Goal: Transaction & Acquisition: Obtain resource

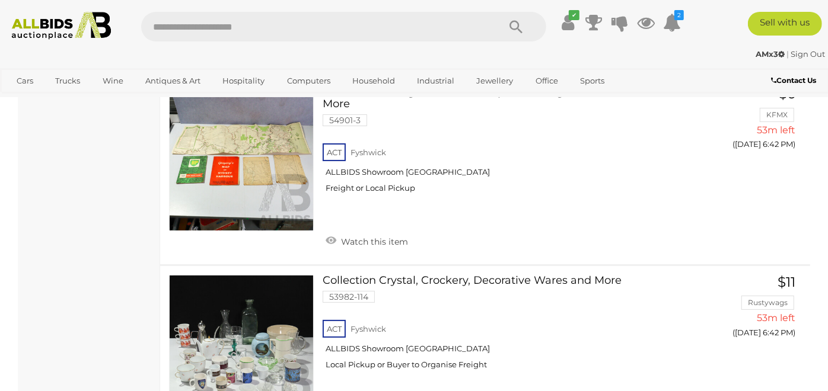
scroll to position [2950, 0]
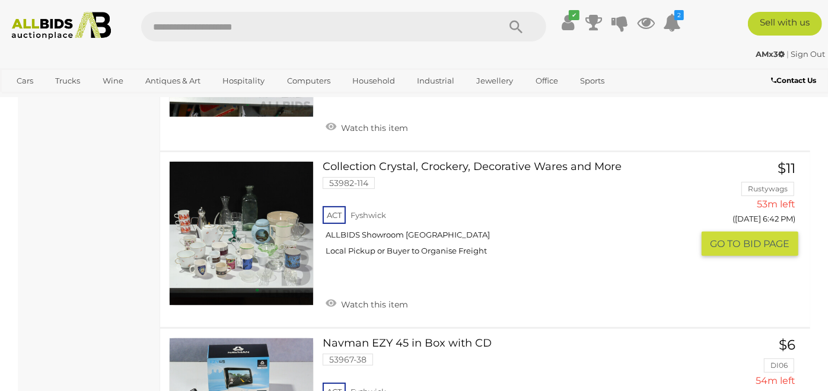
click at [235, 224] on link at bounding box center [241, 233] width 145 height 145
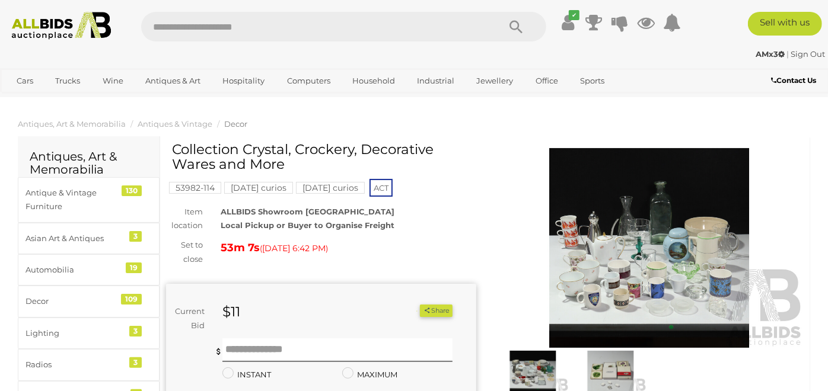
click at [650, 266] on img at bounding box center [649, 248] width 310 height 200
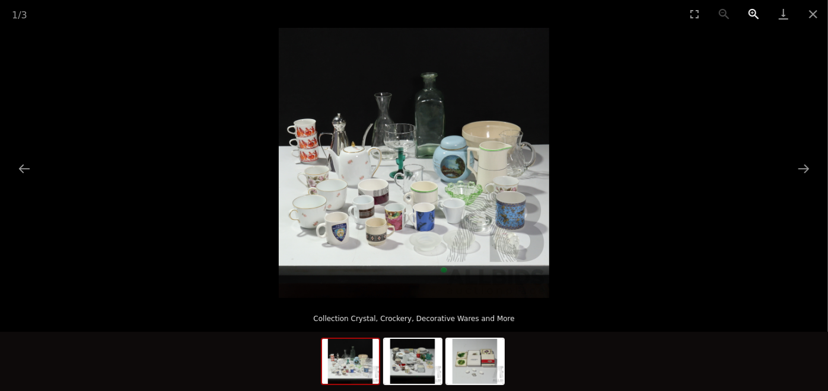
click at [753, 13] on button "Zoom in" at bounding box center [754, 14] width 30 height 28
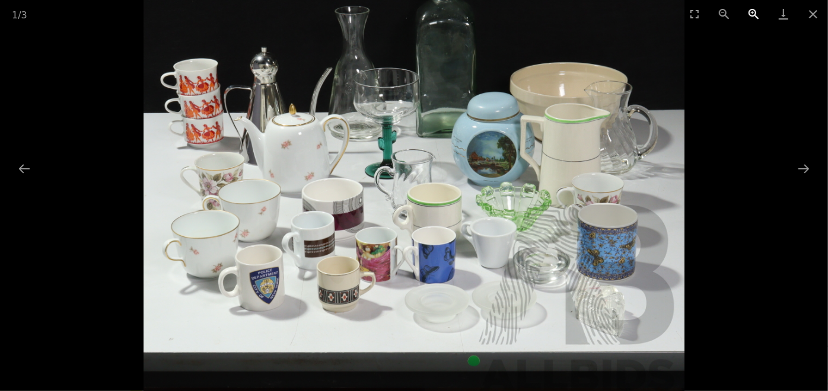
click at [753, 13] on button "Zoom in" at bounding box center [754, 14] width 30 height 28
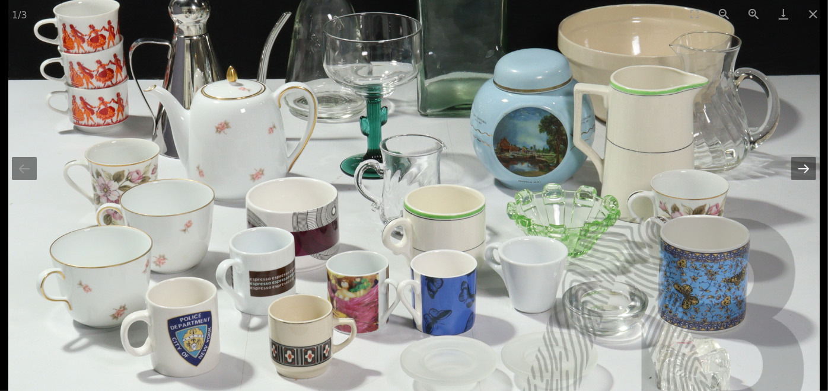
click at [810, 177] on button "Next slide" at bounding box center [803, 168] width 25 height 23
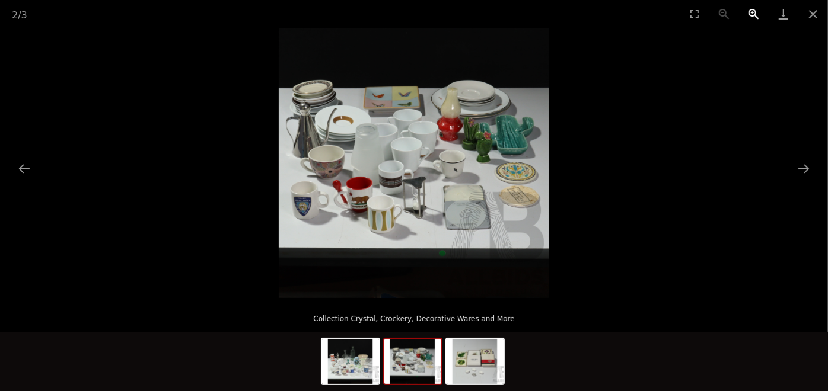
click at [756, 9] on button "Zoom in" at bounding box center [754, 14] width 30 height 28
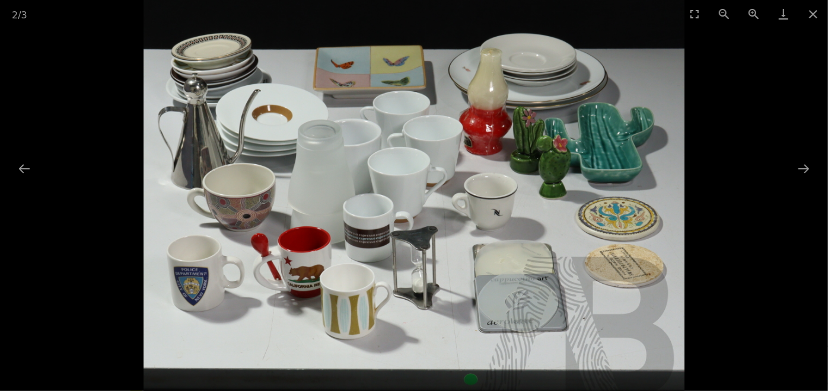
drag, startPoint x: 618, startPoint y: 95, endPoint x: 613, endPoint y: 151, distance: 56.0
click at [613, 151] on img at bounding box center [414, 199] width 541 height 541
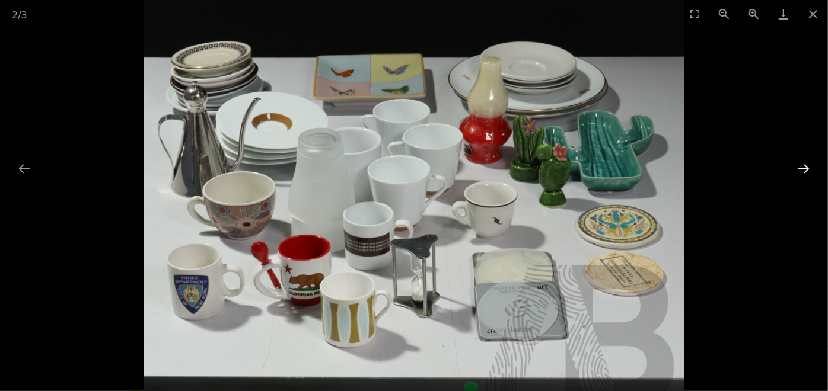
click at [804, 173] on button "Next slide" at bounding box center [803, 168] width 25 height 23
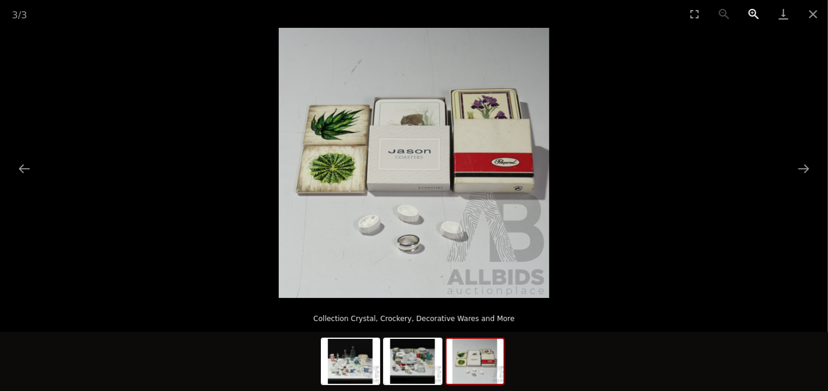
click at [760, 12] on button "Zoom in" at bounding box center [754, 14] width 30 height 28
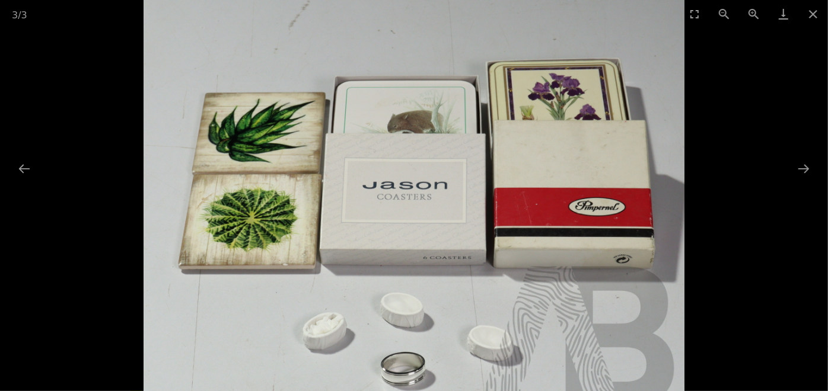
drag, startPoint x: 604, startPoint y: 88, endPoint x: 601, endPoint y: 149, distance: 61.8
click at [601, 149] on img at bounding box center [414, 208] width 541 height 541
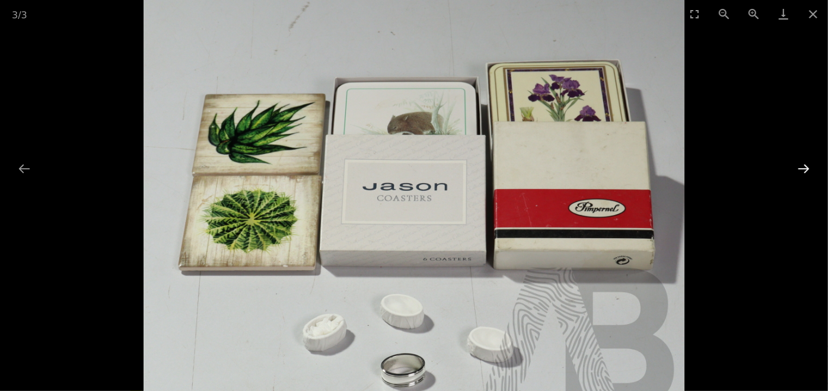
click at [805, 167] on button "Next slide" at bounding box center [803, 168] width 25 height 23
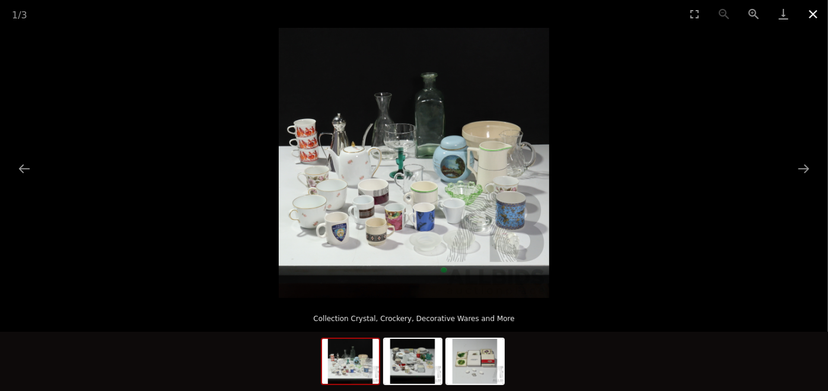
click at [813, 14] on button "Close gallery" at bounding box center [813, 14] width 30 height 28
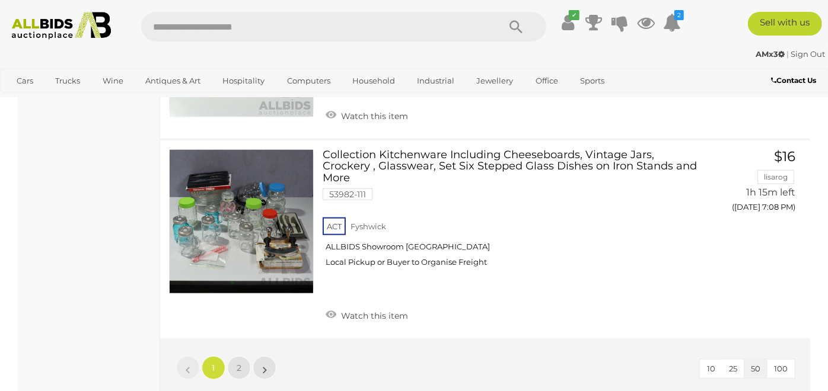
scroll to position [9037, 0]
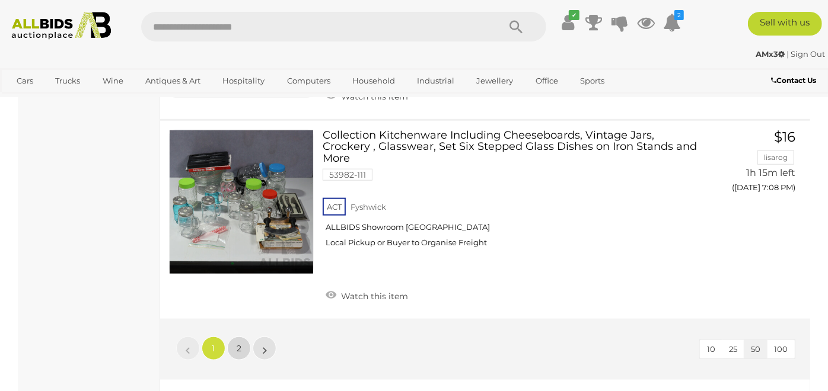
click at [237, 343] on span "2" at bounding box center [239, 348] width 5 height 11
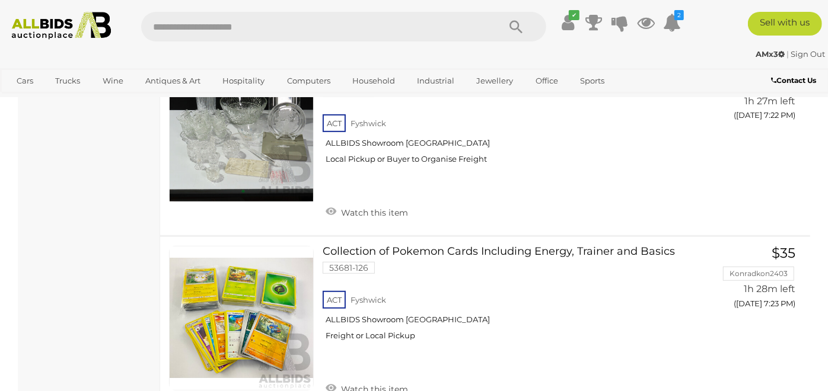
scroll to position [3145, 0]
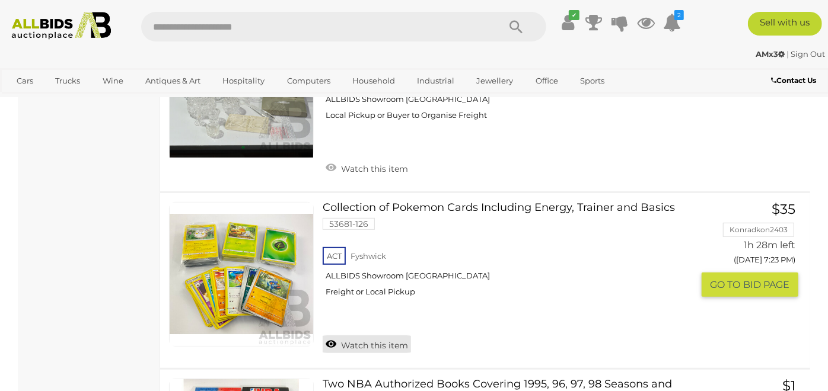
click at [377, 345] on link "Watch this item" at bounding box center [367, 345] width 88 height 18
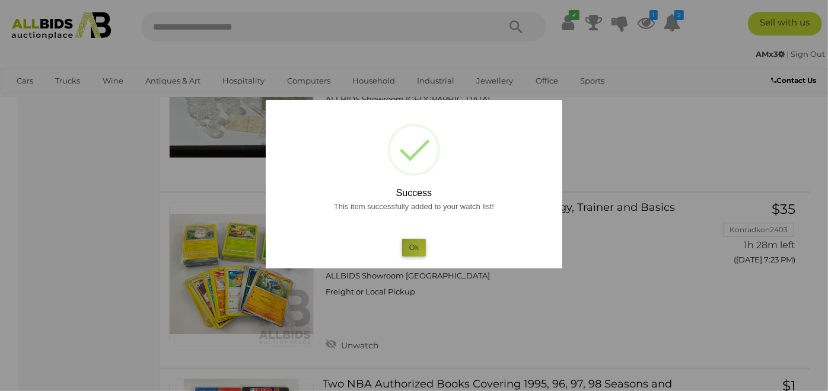
click at [423, 253] on button "Ok" at bounding box center [414, 247] width 24 height 17
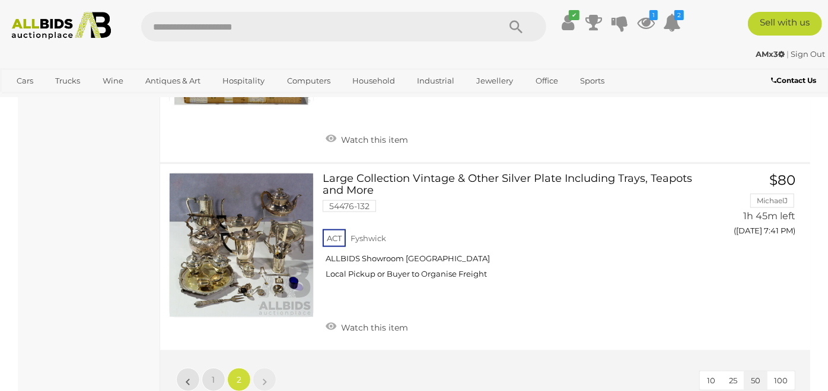
scroll to position [6385, 0]
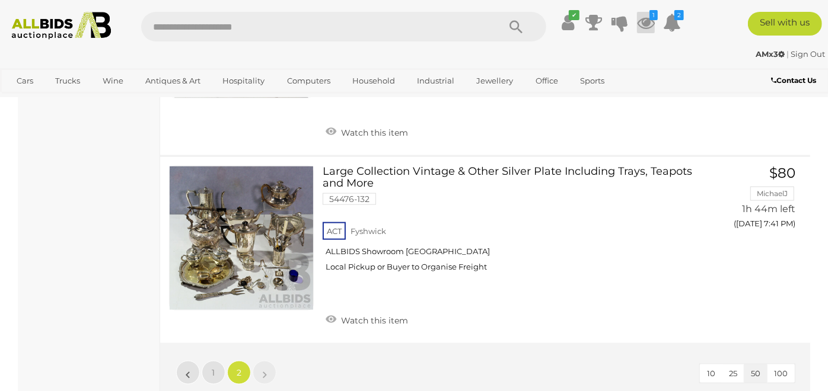
click at [648, 20] on icon at bounding box center [646, 22] width 18 height 21
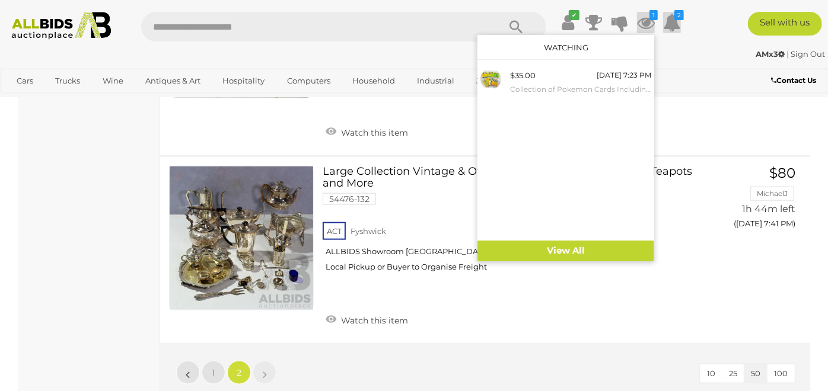
click at [671, 18] on icon at bounding box center [672, 22] width 18 height 21
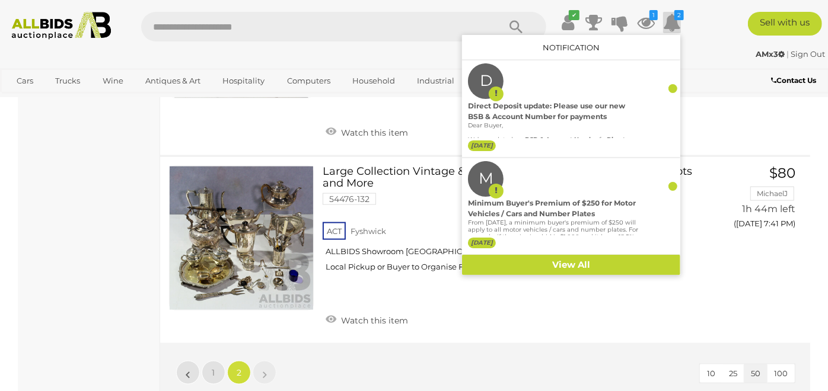
click at [716, 27] on div "Sell with us" at bounding box center [766, 24] width 141 height 24
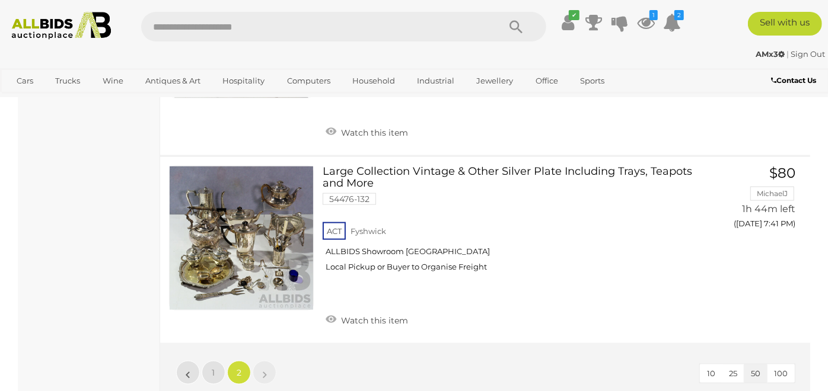
scroll to position [60, 0]
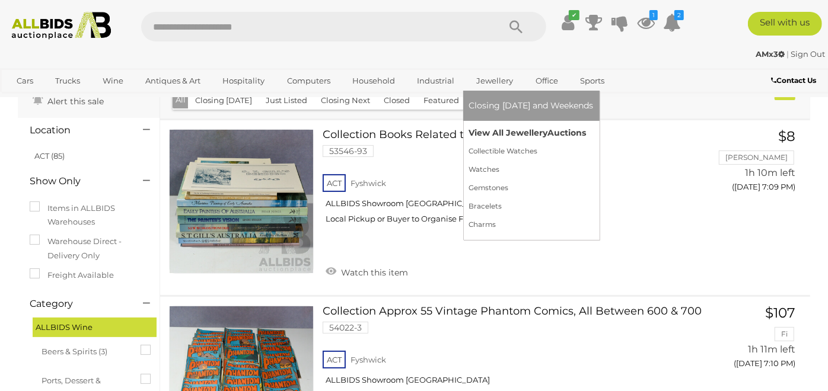
click at [501, 135] on link "View All Jewellery Auctions" at bounding box center [531, 133] width 125 height 18
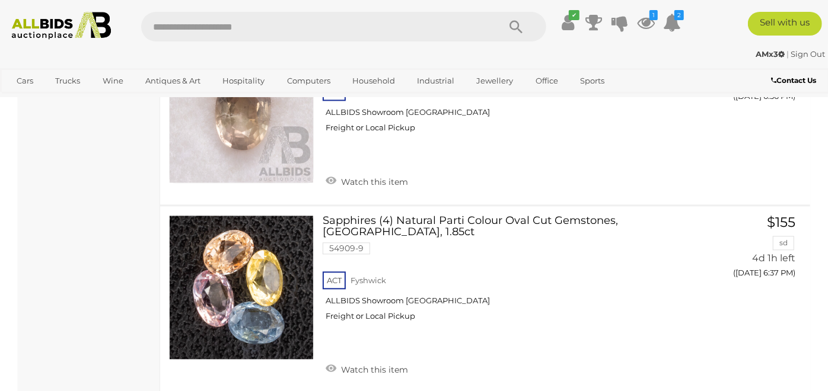
scroll to position [1643, 0]
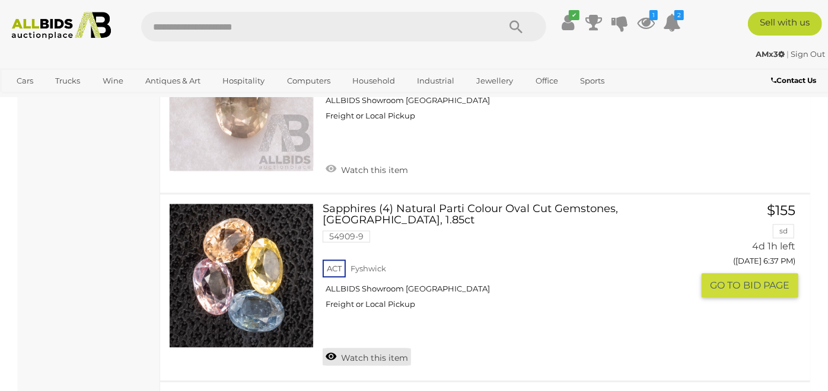
click at [380, 348] on link "Watch this item" at bounding box center [367, 357] width 88 height 18
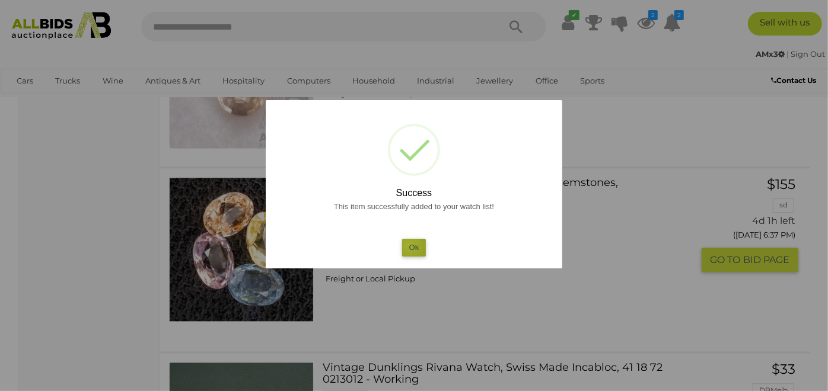
click at [410, 246] on button "Ok" at bounding box center [414, 247] width 24 height 17
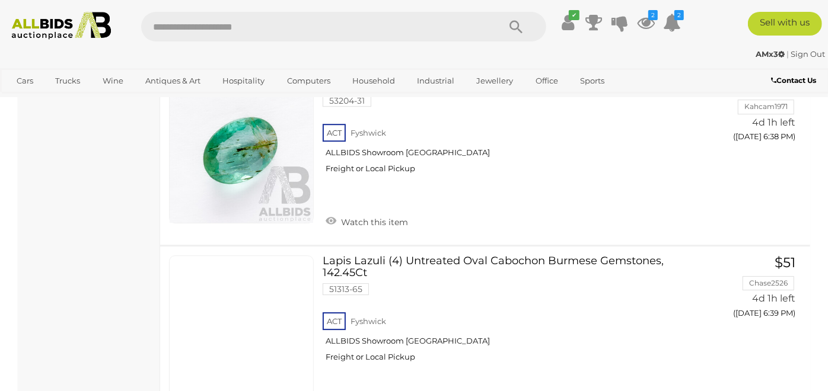
scroll to position [2171, 0]
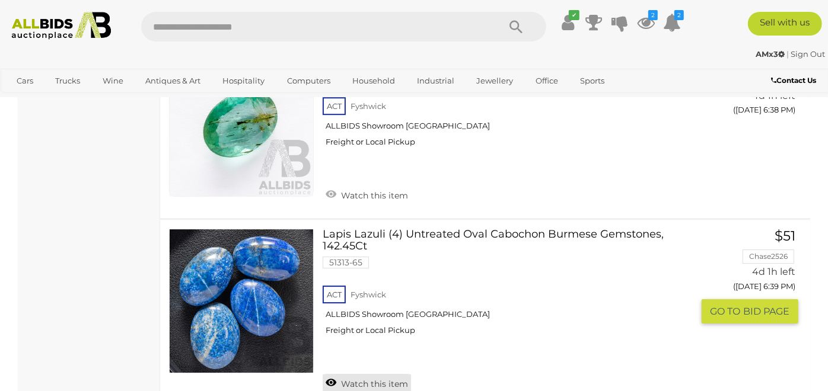
click at [368, 374] on link "Watch this item" at bounding box center [367, 383] width 88 height 18
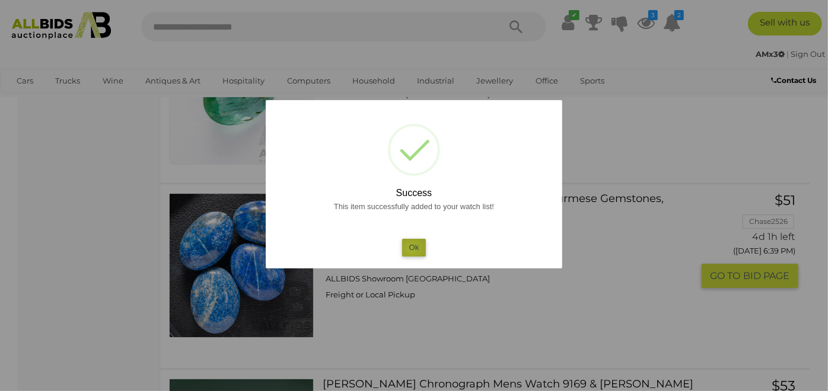
click at [412, 249] on button "Ok" at bounding box center [414, 247] width 24 height 17
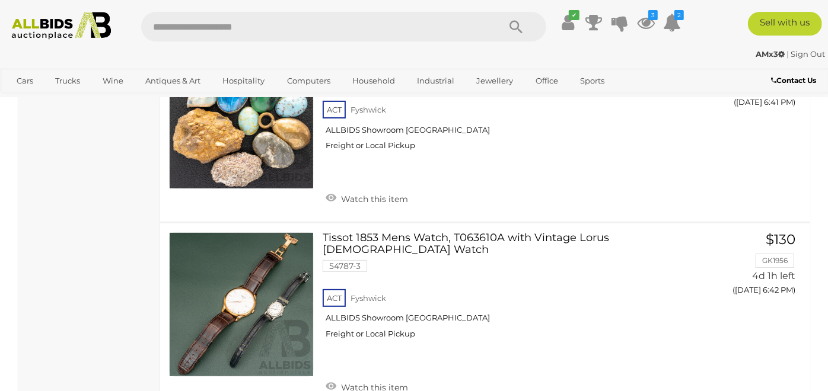
scroll to position [2908, 0]
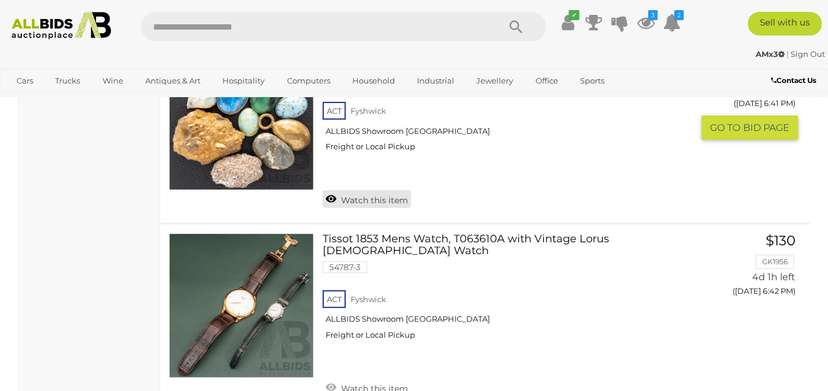
click at [361, 190] on link "Watch this item" at bounding box center [367, 199] width 88 height 18
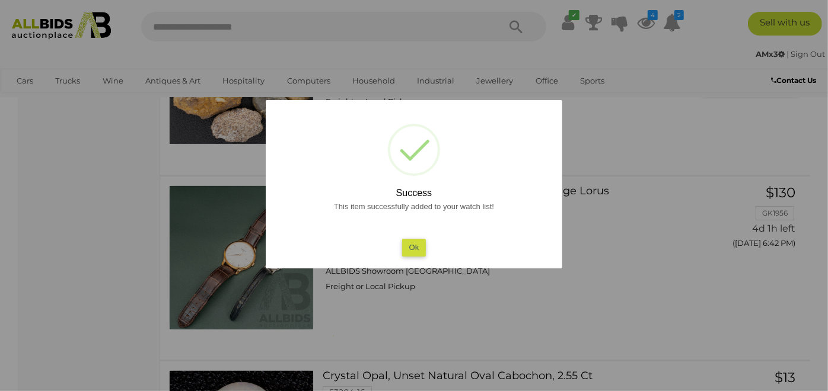
click at [413, 246] on button "Ok" at bounding box center [414, 247] width 24 height 17
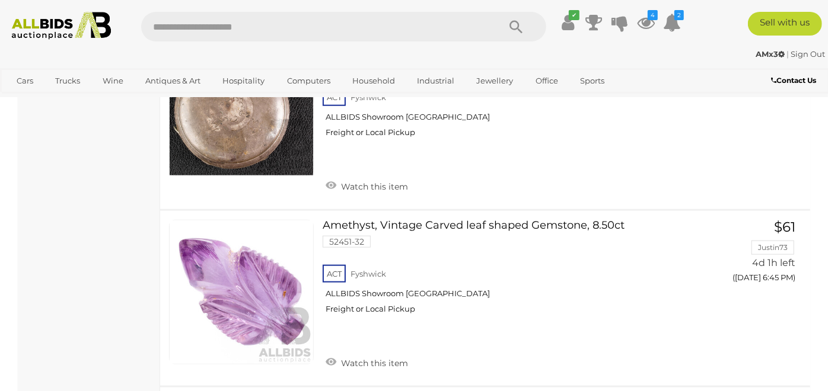
scroll to position [3488, 0]
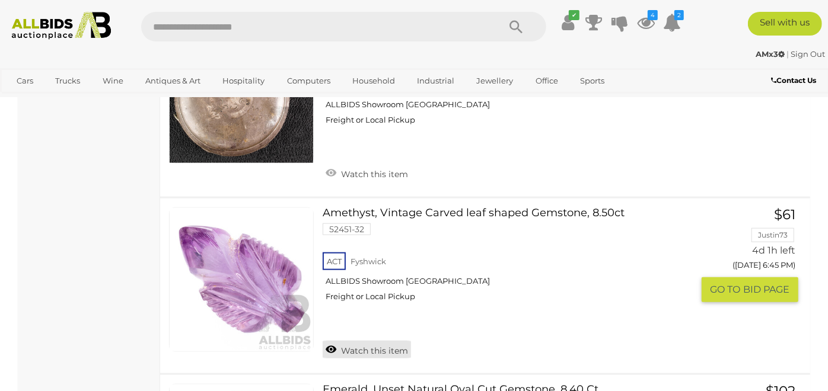
click at [362, 341] on link "Watch this item" at bounding box center [367, 350] width 88 height 18
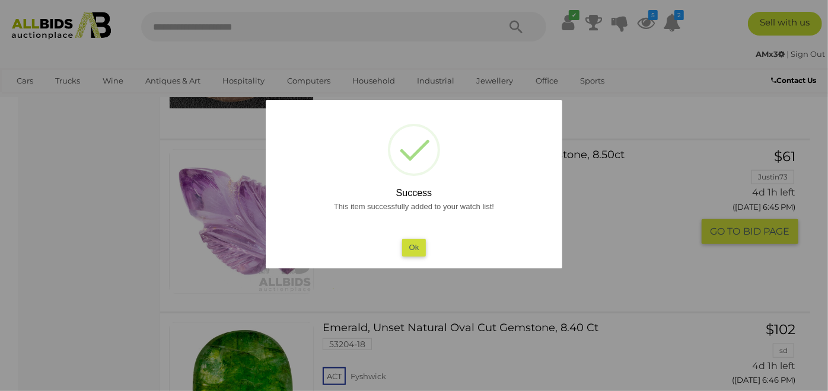
drag, startPoint x: 397, startPoint y: 251, endPoint x: 416, endPoint y: 247, distance: 18.7
click at [416, 247] on div "This item successfully added to your watch list! Ok" at bounding box center [414, 228] width 273 height 57
click at [416, 247] on button "Ok" at bounding box center [414, 247] width 24 height 17
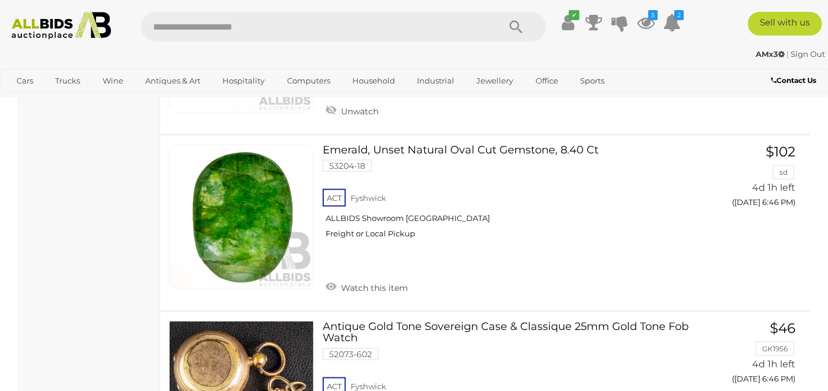
scroll to position [3734, 0]
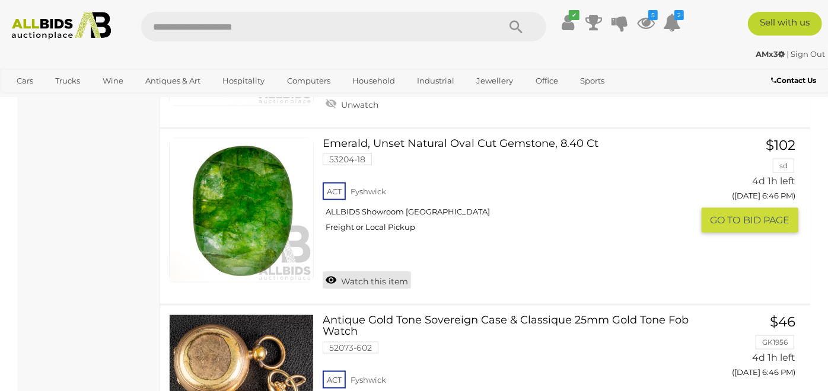
click at [393, 272] on link "Watch this item" at bounding box center [367, 281] width 88 height 18
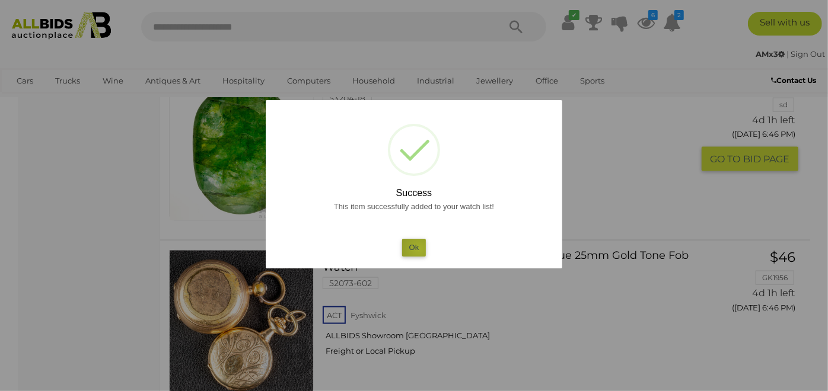
click at [419, 250] on button "Ok" at bounding box center [414, 247] width 24 height 17
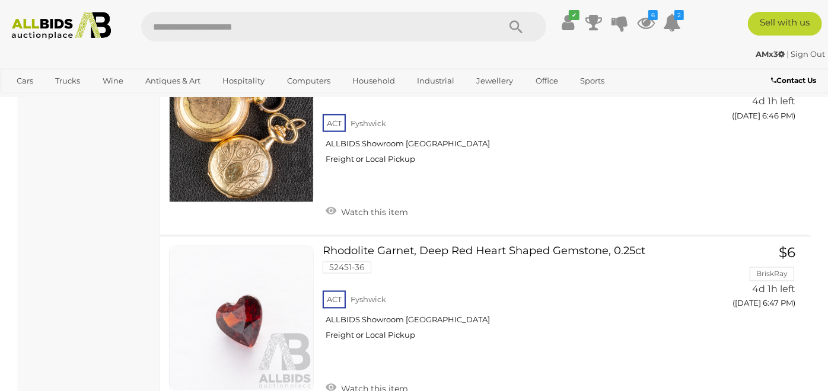
scroll to position [4006, 0]
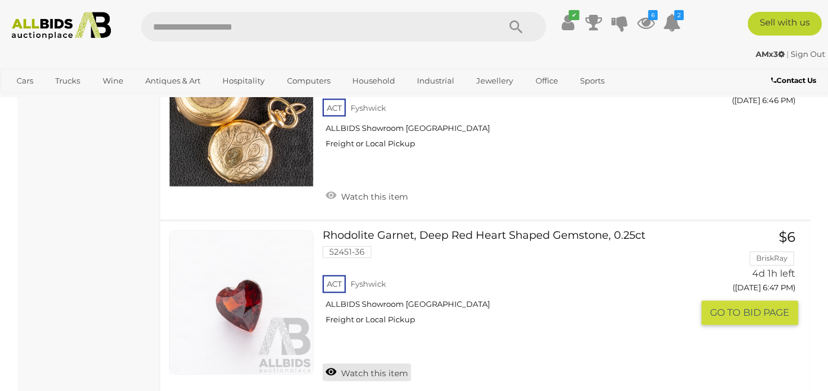
click at [376, 364] on link "Watch this item" at bounding box center [367, 373] width 88 height 18
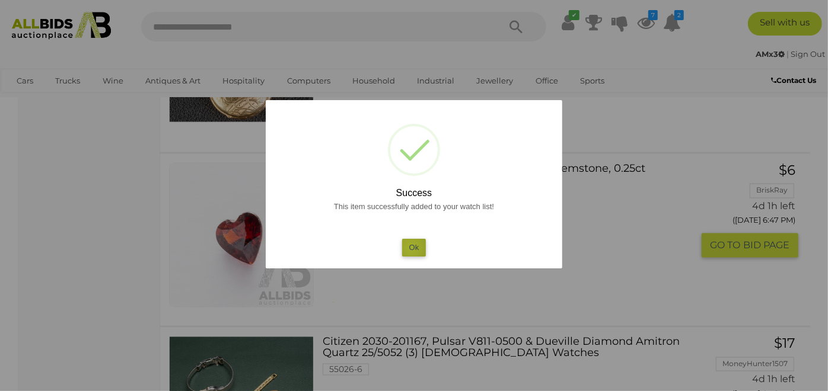
click at [411, 247] on button "Ok" at bounding box center [414, 247] width 24 height 17
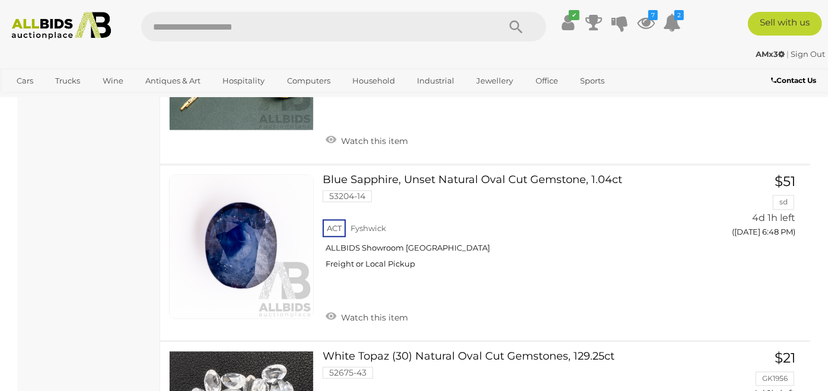
scroll to position [4455, 0]
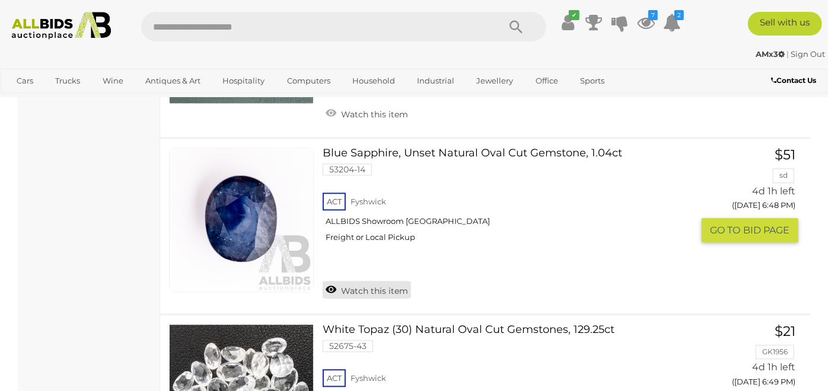
click at [373, 281] on link "Watch this item" at bounding box center [367, 290] width 88 height 18
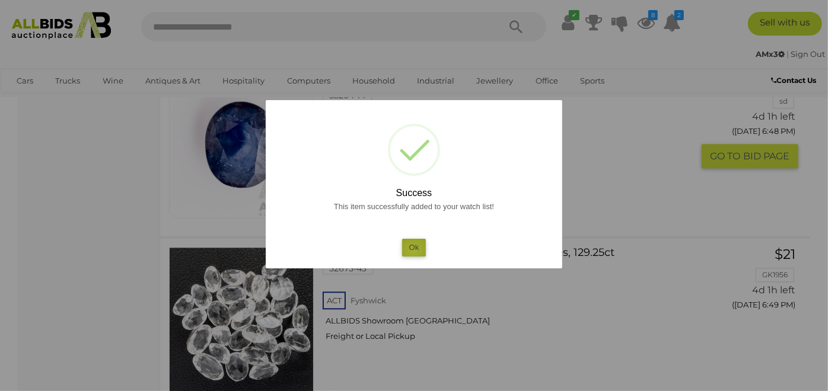
click at [413, 250] on button "Ok" at bounding box center [414, 247] width 24 height 17
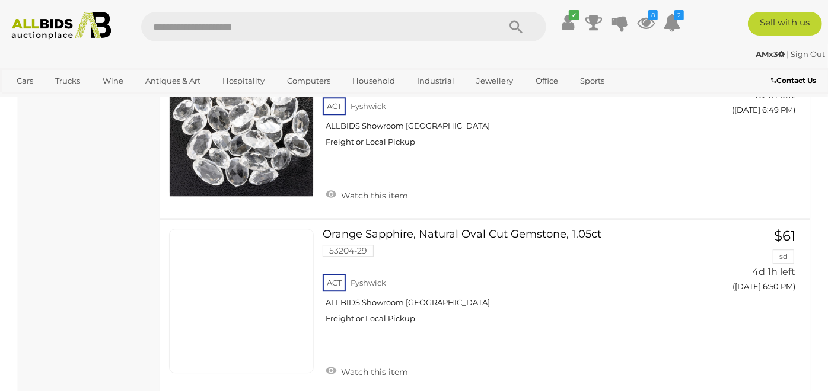
scroll to position [4770, 0]
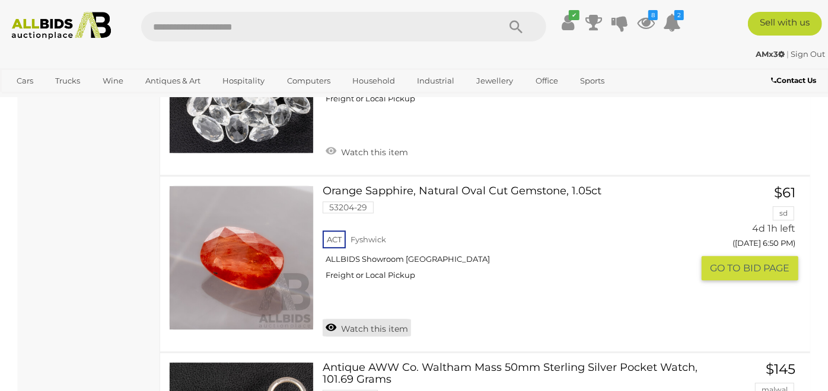
click at [374, 319] on link "Watch this item" at bounding box center [367, 328] width 88 height 18
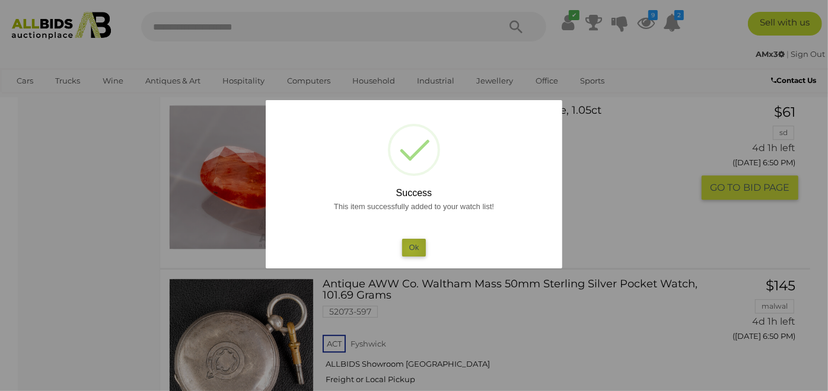
click at [411, 249] on button "Ok" at bounding box center [414, 247] width 24 height 17
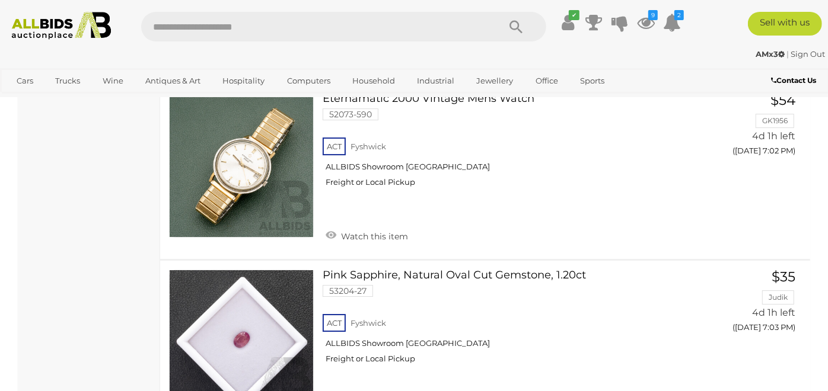
scroll to position [7969, 0]
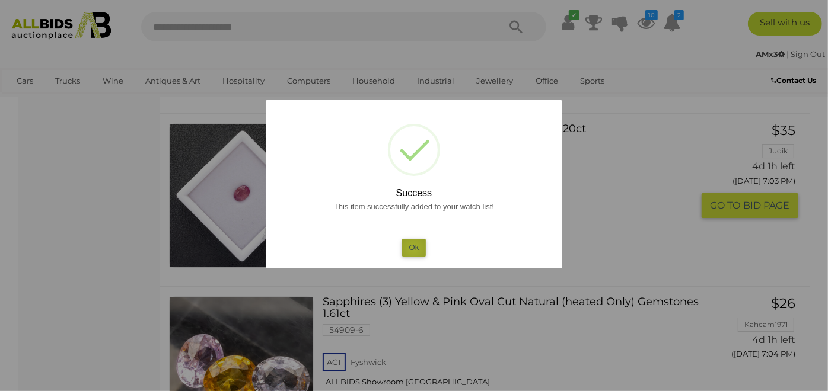
click at [413, 249] on button "Ok" at bounding box center [414, 247] width 24 height 17
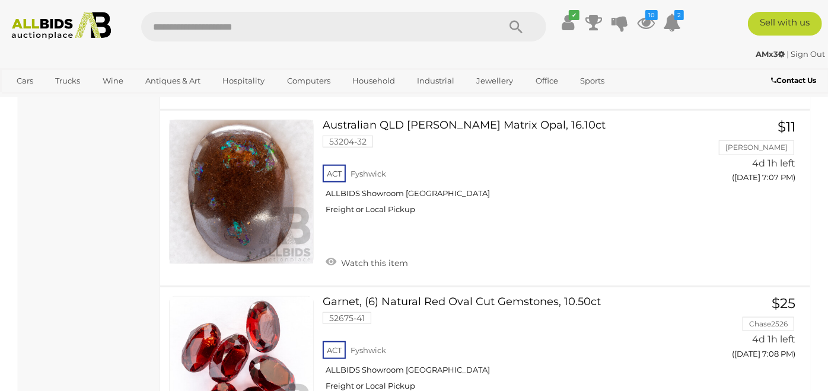
scroll to position [9067, 0]
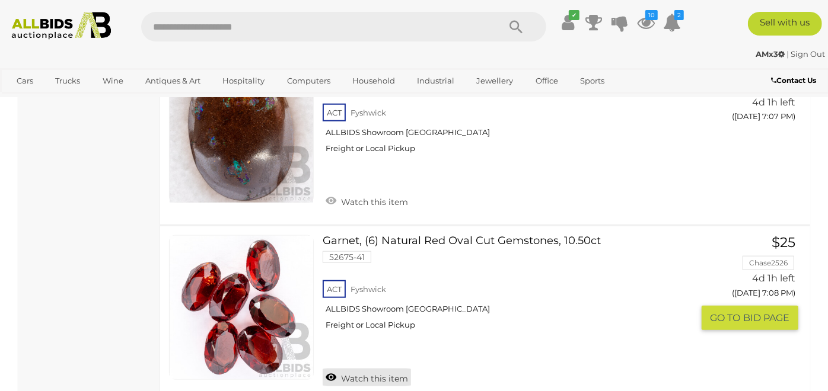
click at [367, 369] on link "Watch this item" at bounding box center [367, 378] width 88 height 18
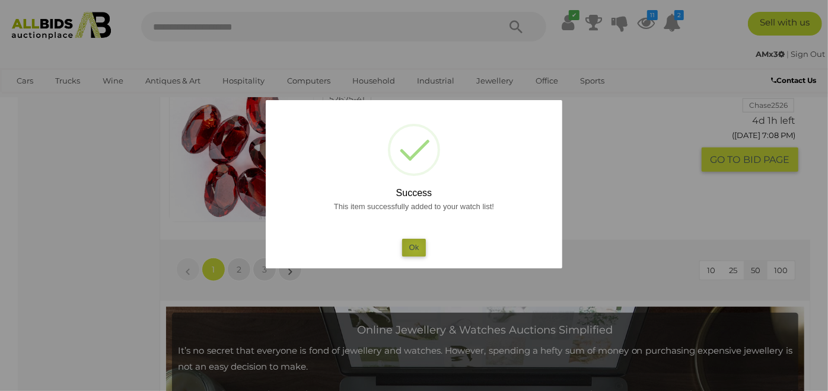
click at [416, 249] on button "Ok" at bounding box center [414, 247] width 24 height 17
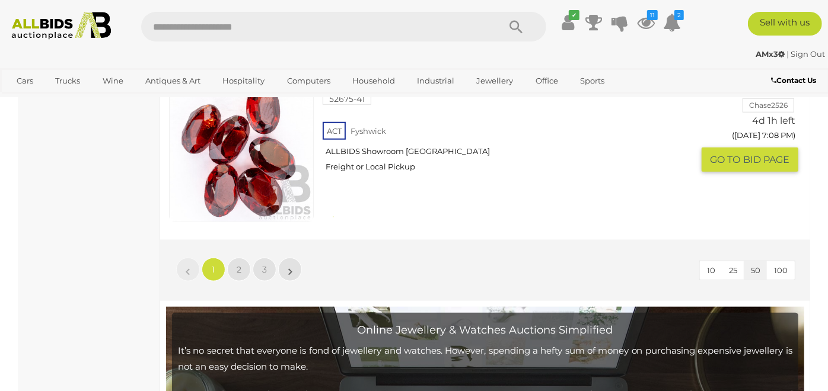
click at [788, 262] on button "100" at bounding box center [781, 271] width 28 height 18
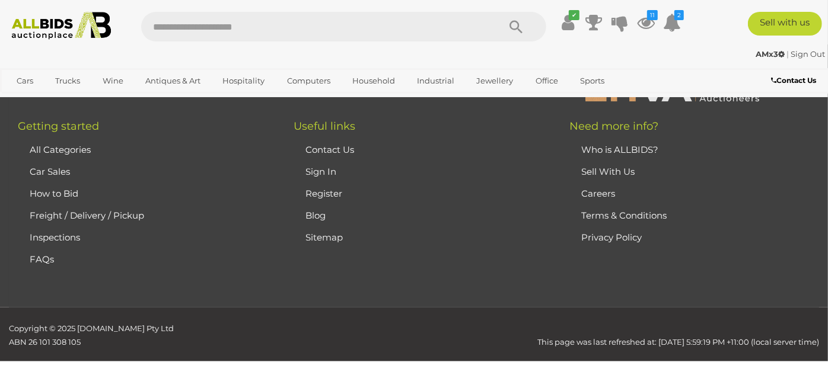
scroll to position [256, 0]
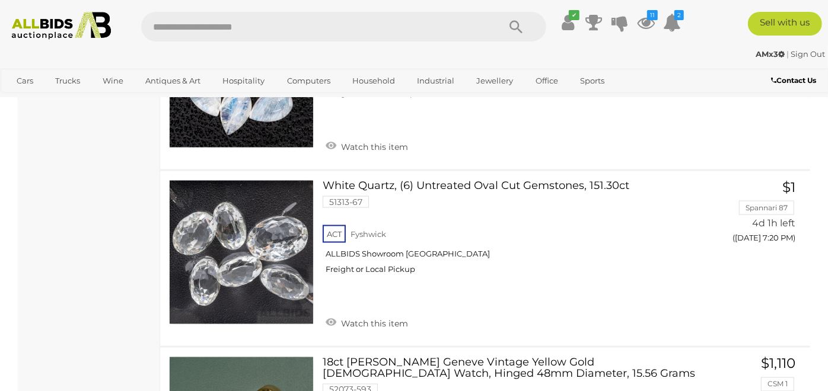
scroll to position [12236, 0]
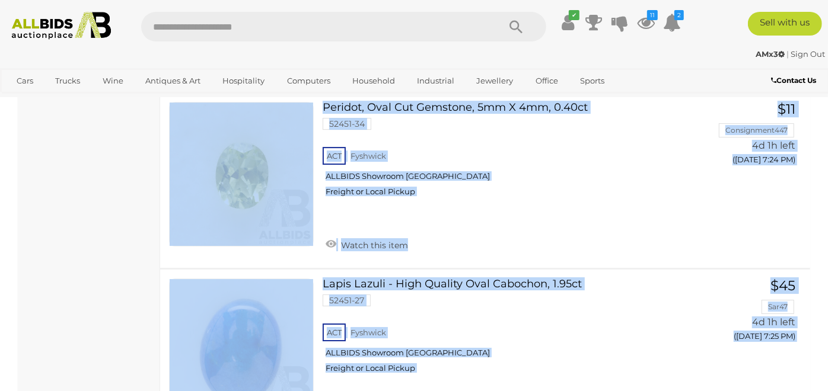
scroll to position [13571, 0]
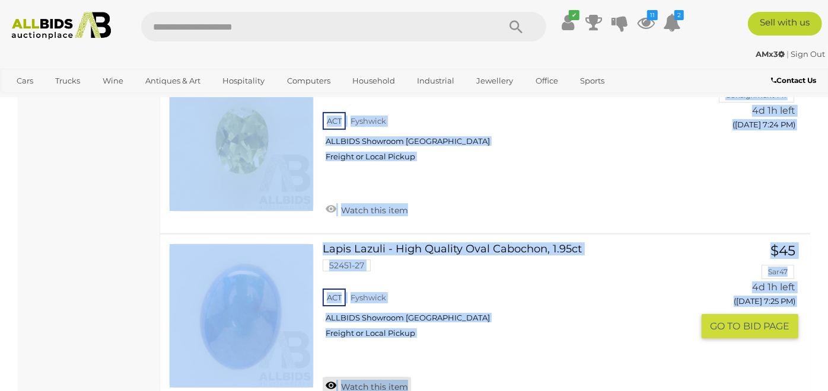
click at [372, 377] on link "Watch this item" at bounding box center [367, 386] width 88 height 18
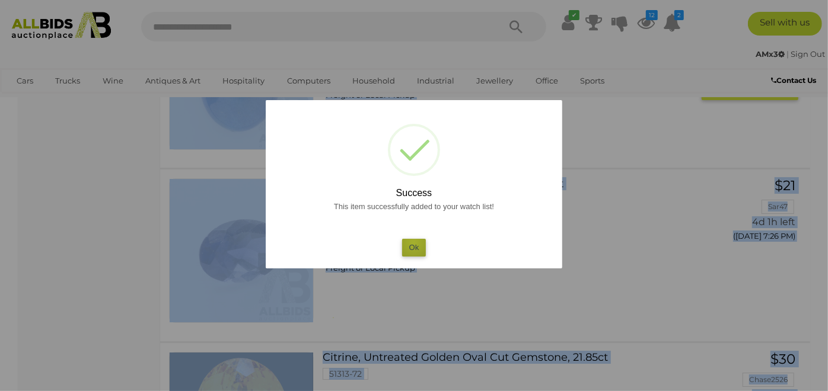
click at [413, 242] on button "Ok" at bounding box center [414, 247] width 24 height 17
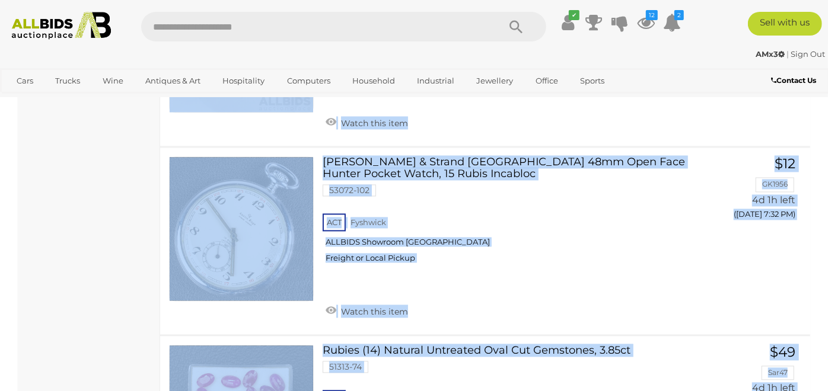
scroll to position [15336, 0]
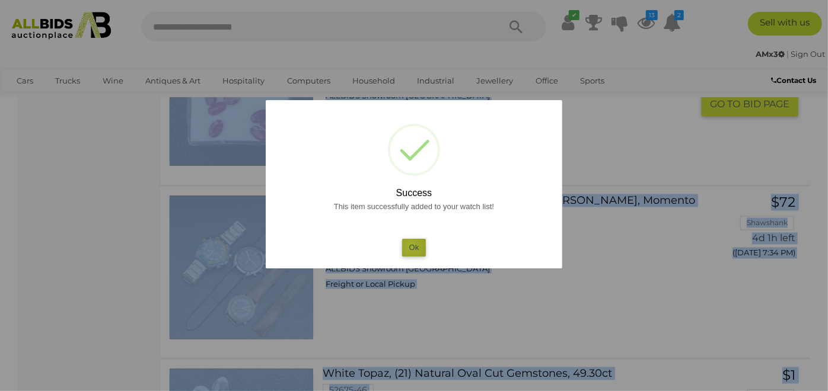
click at [411, 246] on button "Ok" at bounding box center [414, 247] width 24 height 17
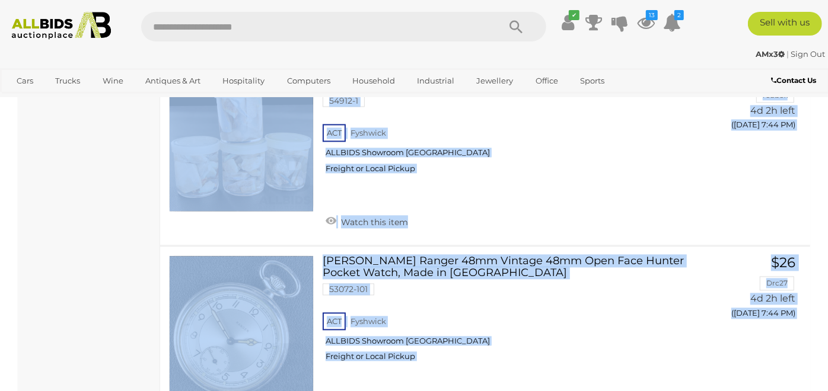
scroll to position [18120, 0]
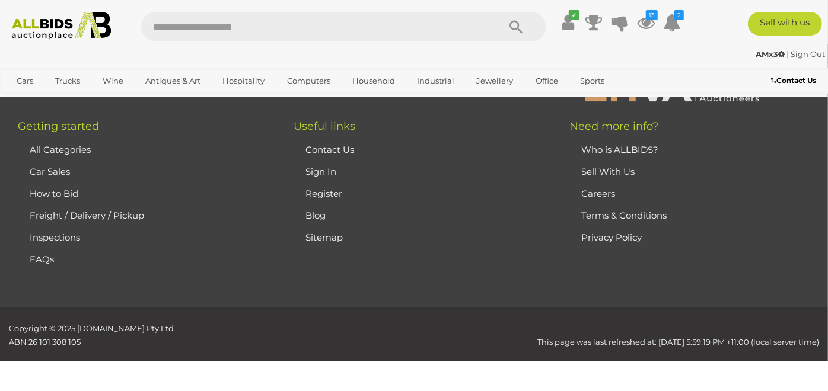
scroll to position [256, 0]
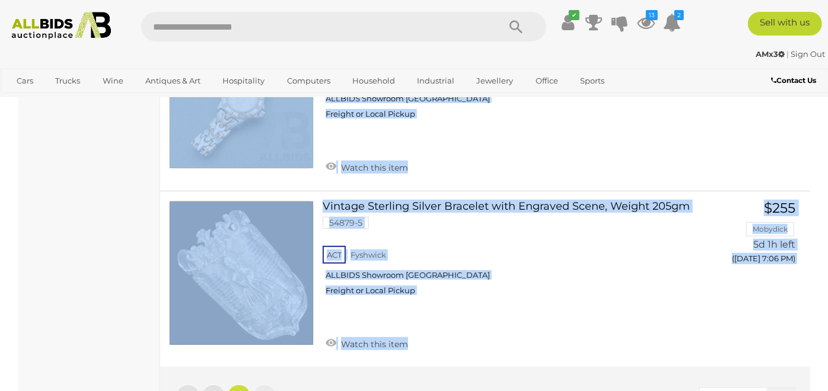
scroll to position [2995, 0]
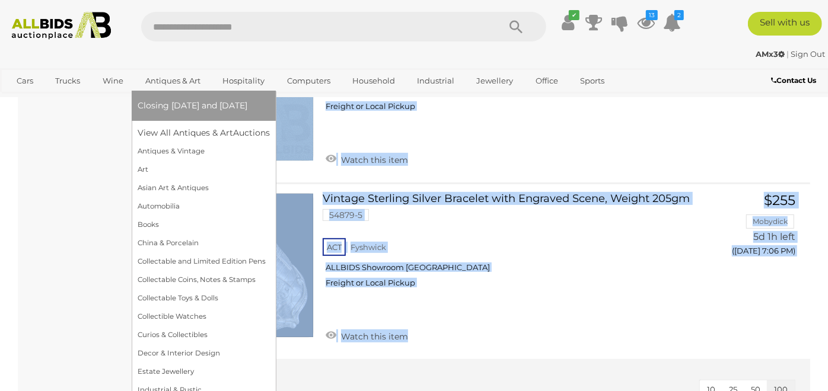
click at [170, 81] on link "Antiques & Art" at bounding box center [173, 81] width 71 height 20
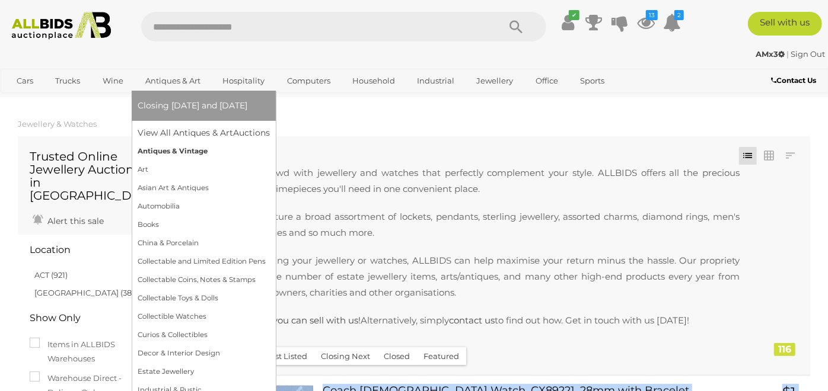
click at [175, 152] on link "Antiques & Vintage" at bounding box center [204, 151] width 132 height 18
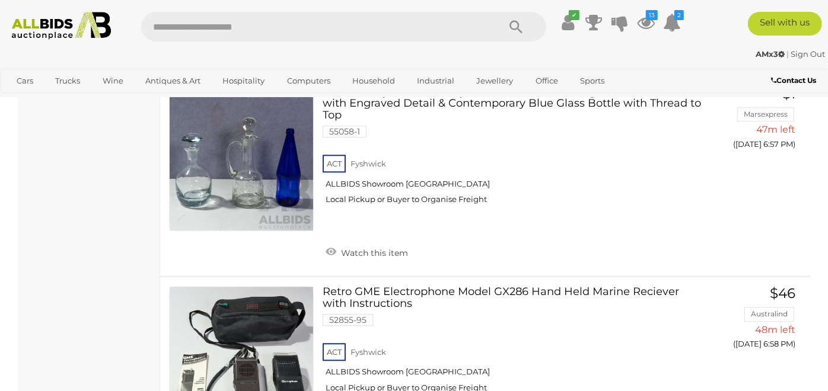
scroll to position [4632, 0]
